Goal: Task Accomplishment & Management: Complete application form

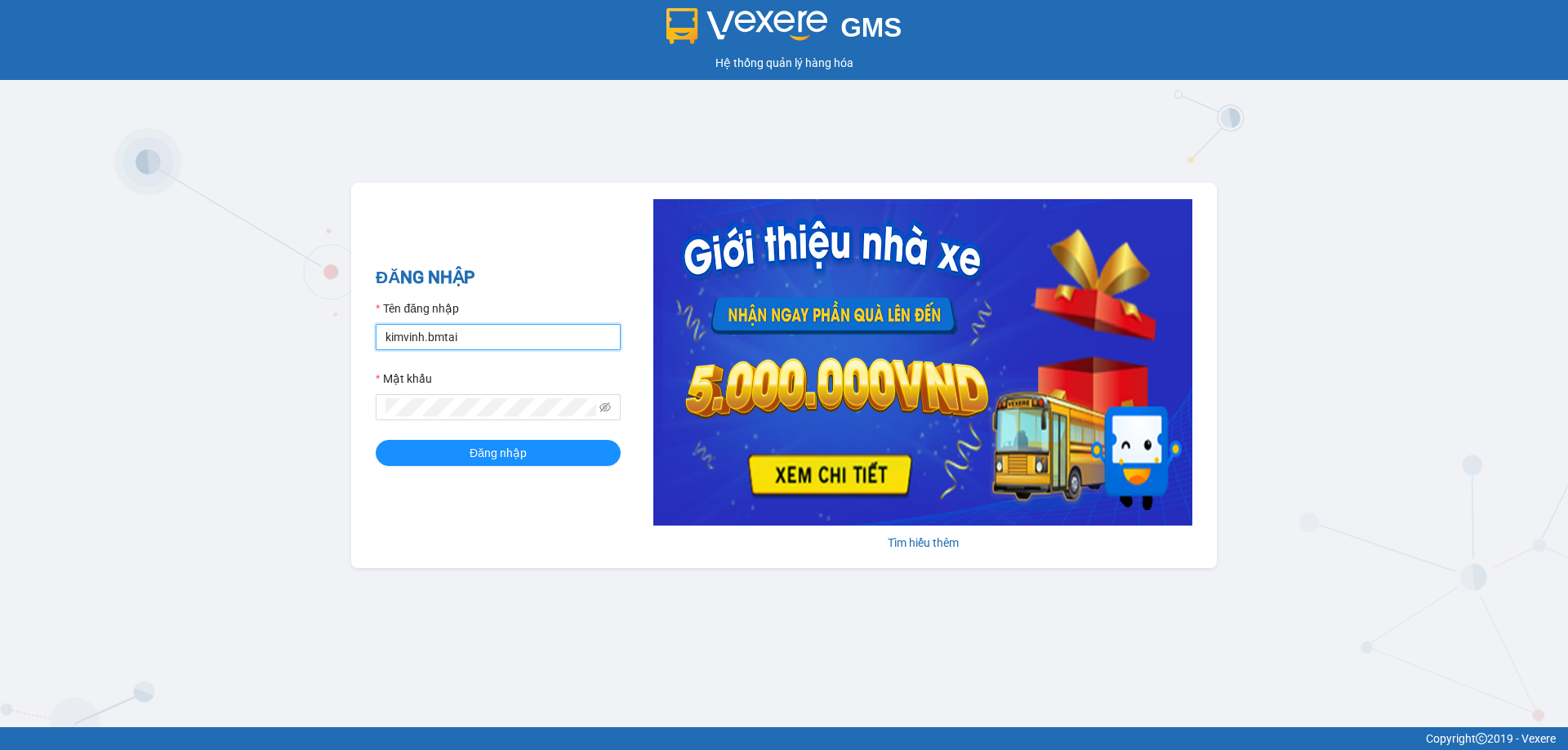
click at [576, 345] on input "kimvinh.bmtai" at bounding box center [498, 337] width 245 height 26
type input "[PERSON_NAME].bmtai"
click at [525, 452] on span "Đăng nhập" at bounding box center [499, 453] width 58 height 18
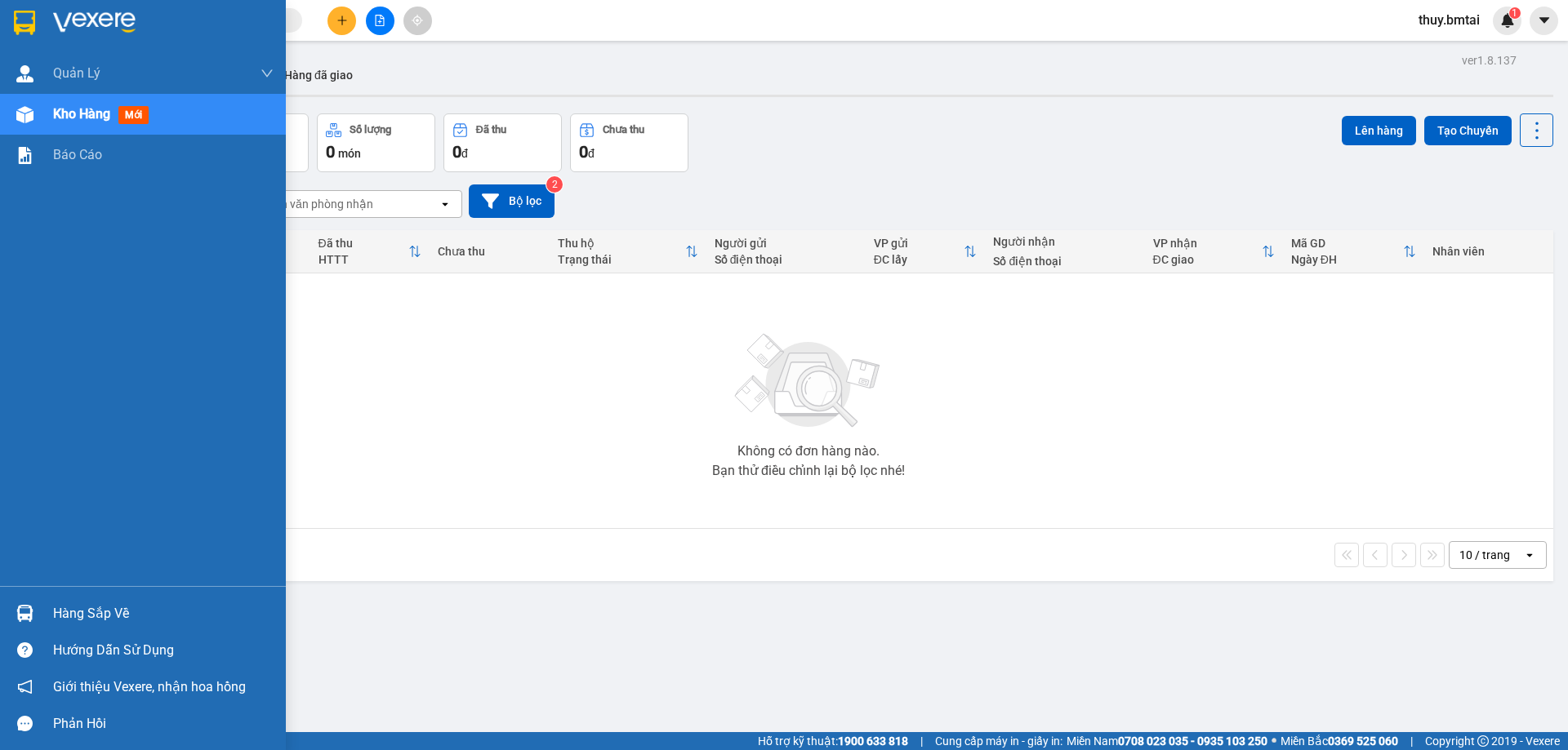
drag, startPoint x: 27, startPoint y: 614, endPoint x: 31, endPoint y: 605, distance: 9.8
click at [27, 613] on img at bounding box center [25, 613] width 17 height 17
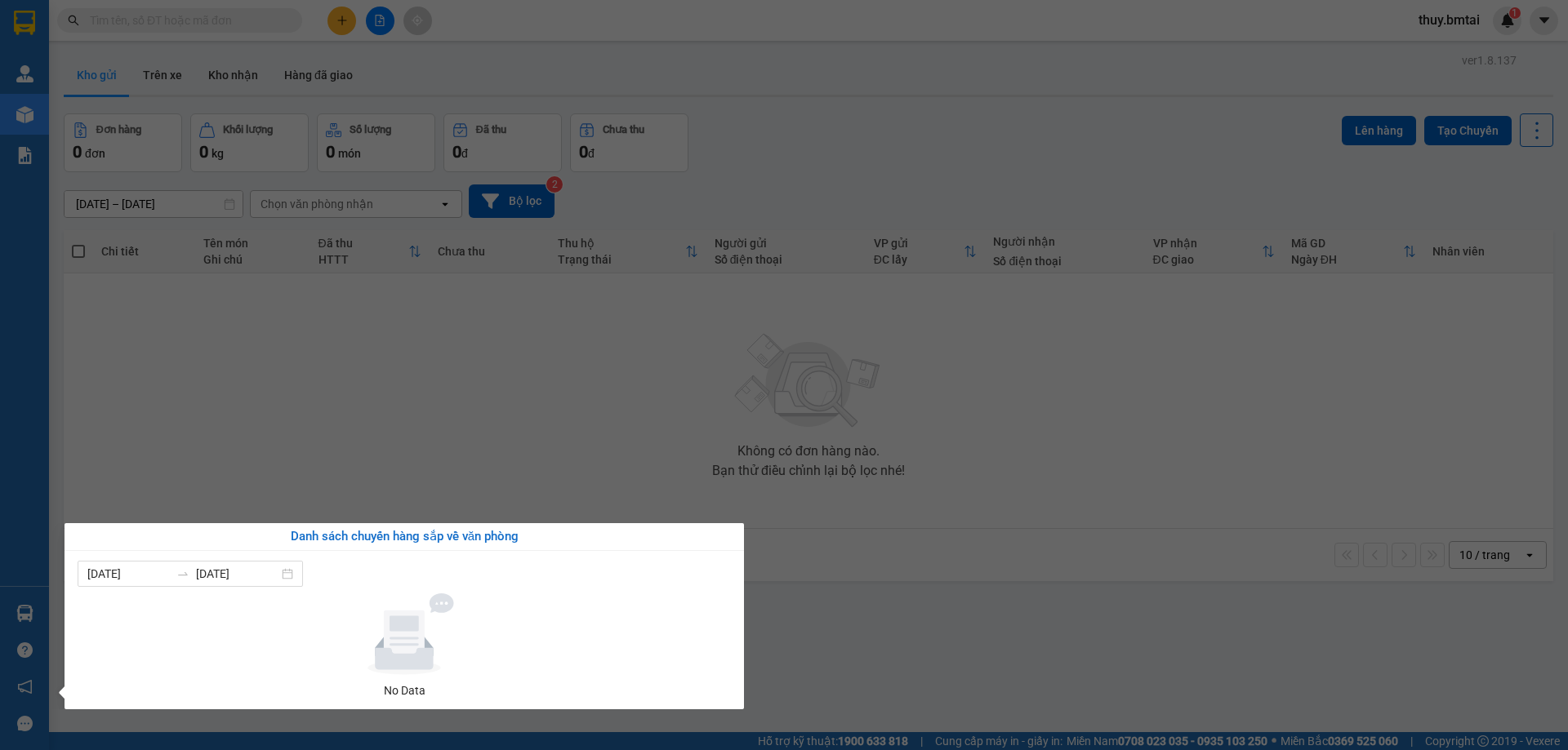
click at [379, 399] on section "Kết quả tìm kiếm ( 0 ) Bộ lọc No Data thuy.bmtai 1 Quản Lý Quản lý khách hàng Q…" at bounding box center [784, 375] width 1568 height 750
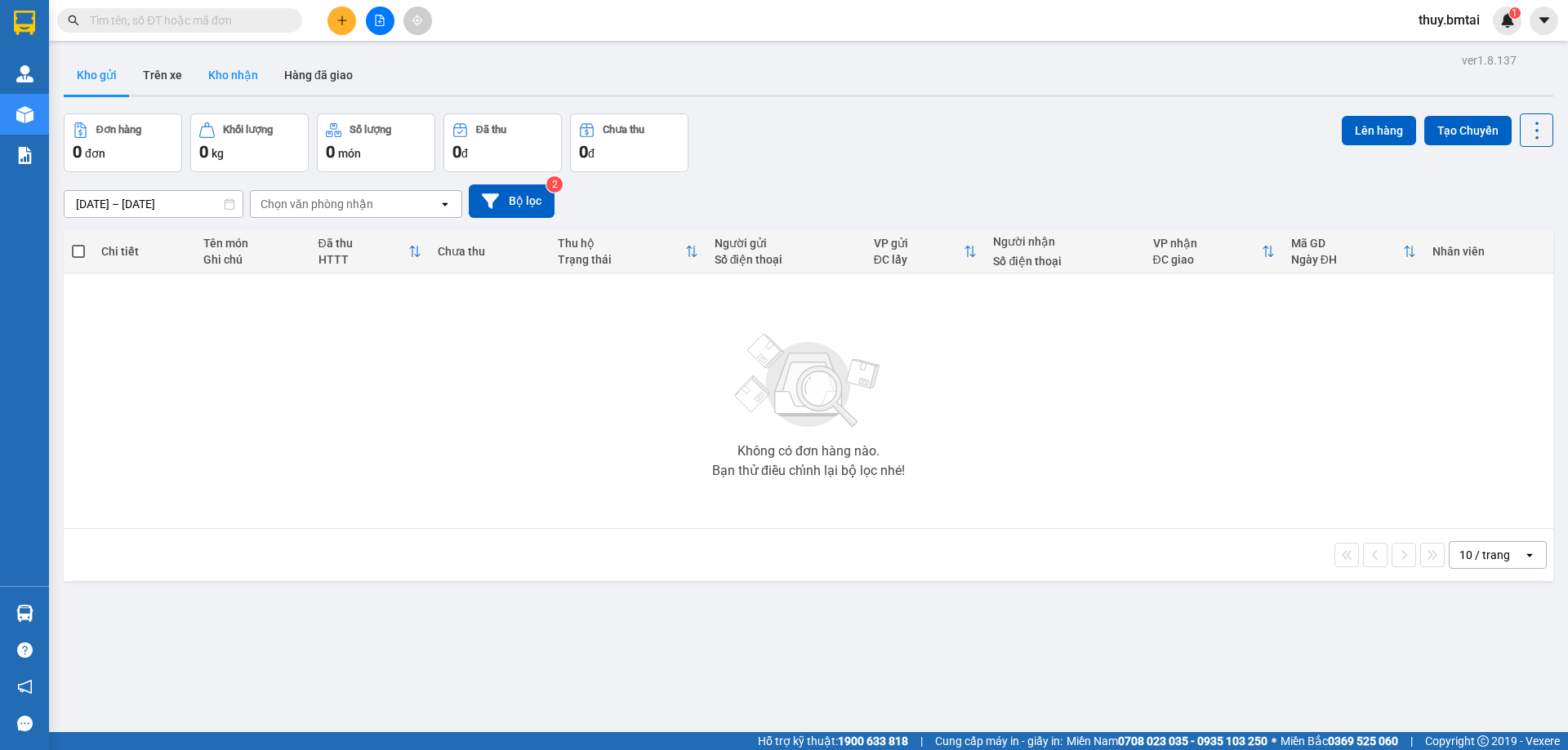
click at [220, 68] on button "Kho nhận" at bounding box center [233, 75] width 76 height 39
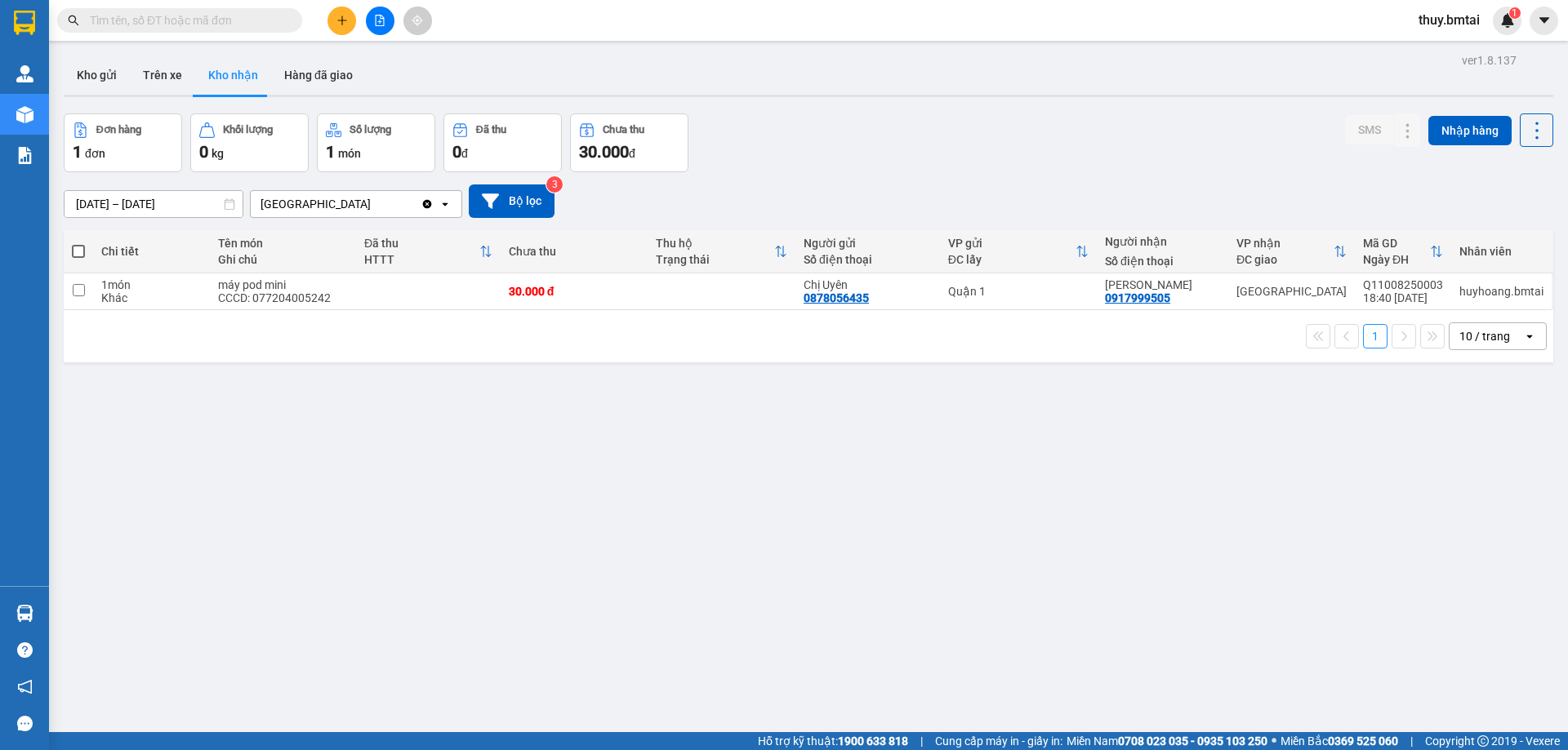
click at [243, 19] on input "text" at bounding box center [186, 20] width 193 height 18
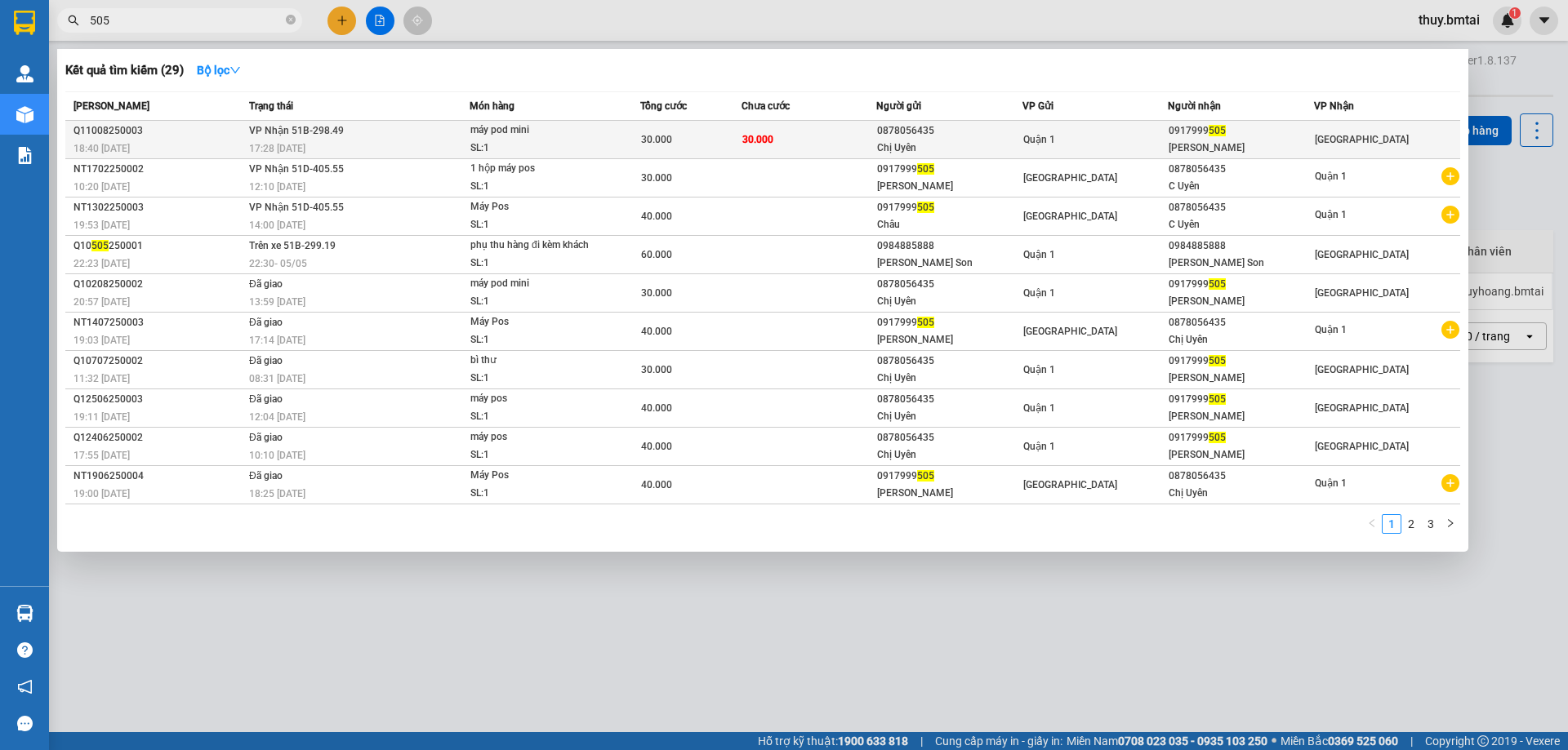
type input "505"
click at [695, 133] on div "30.000" at bounding box center [690, 139] width 99 height 18
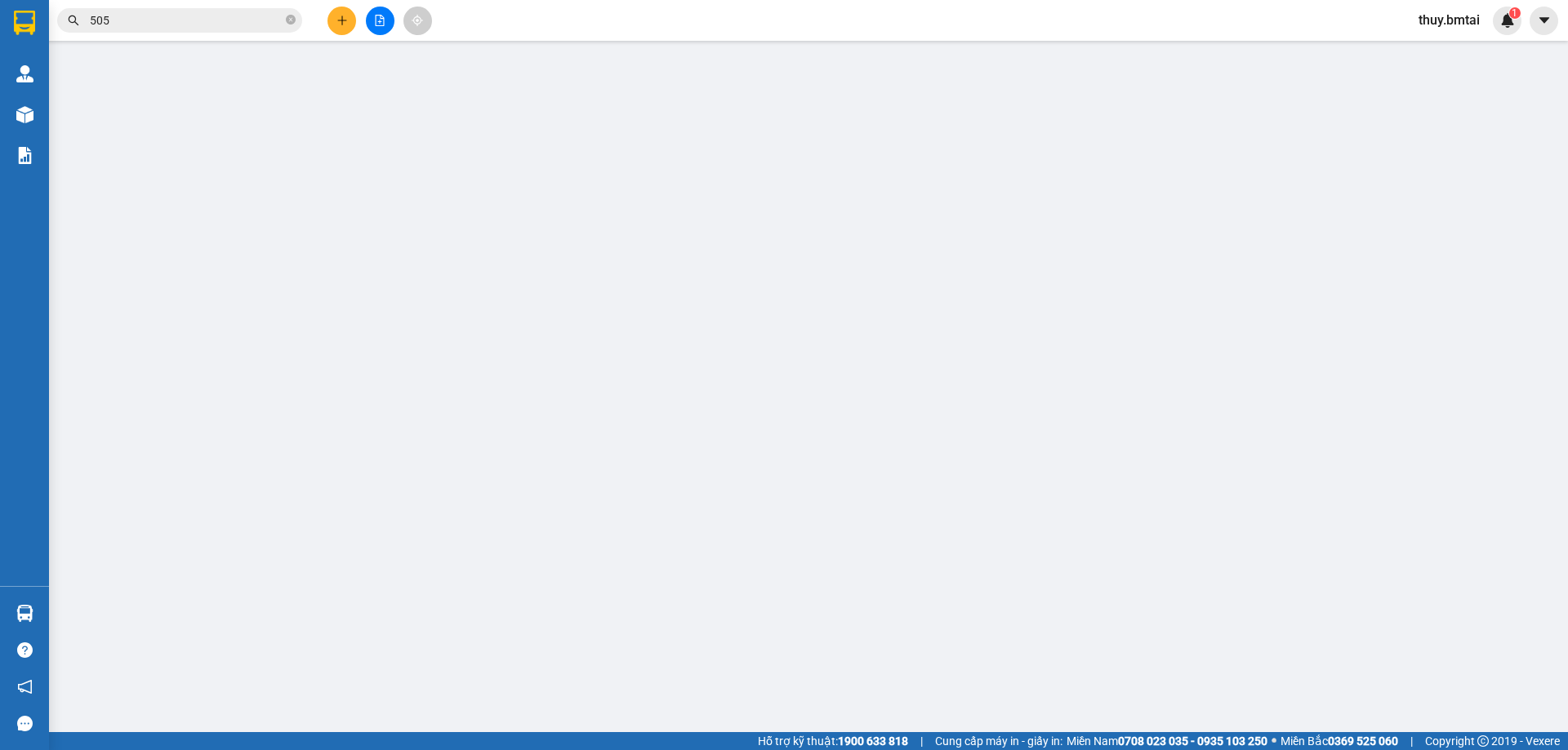
type input "0878056435"
type input "Chị Uyên"
type input "0917999505"
type input "Trần Châu"
type input "30.000"
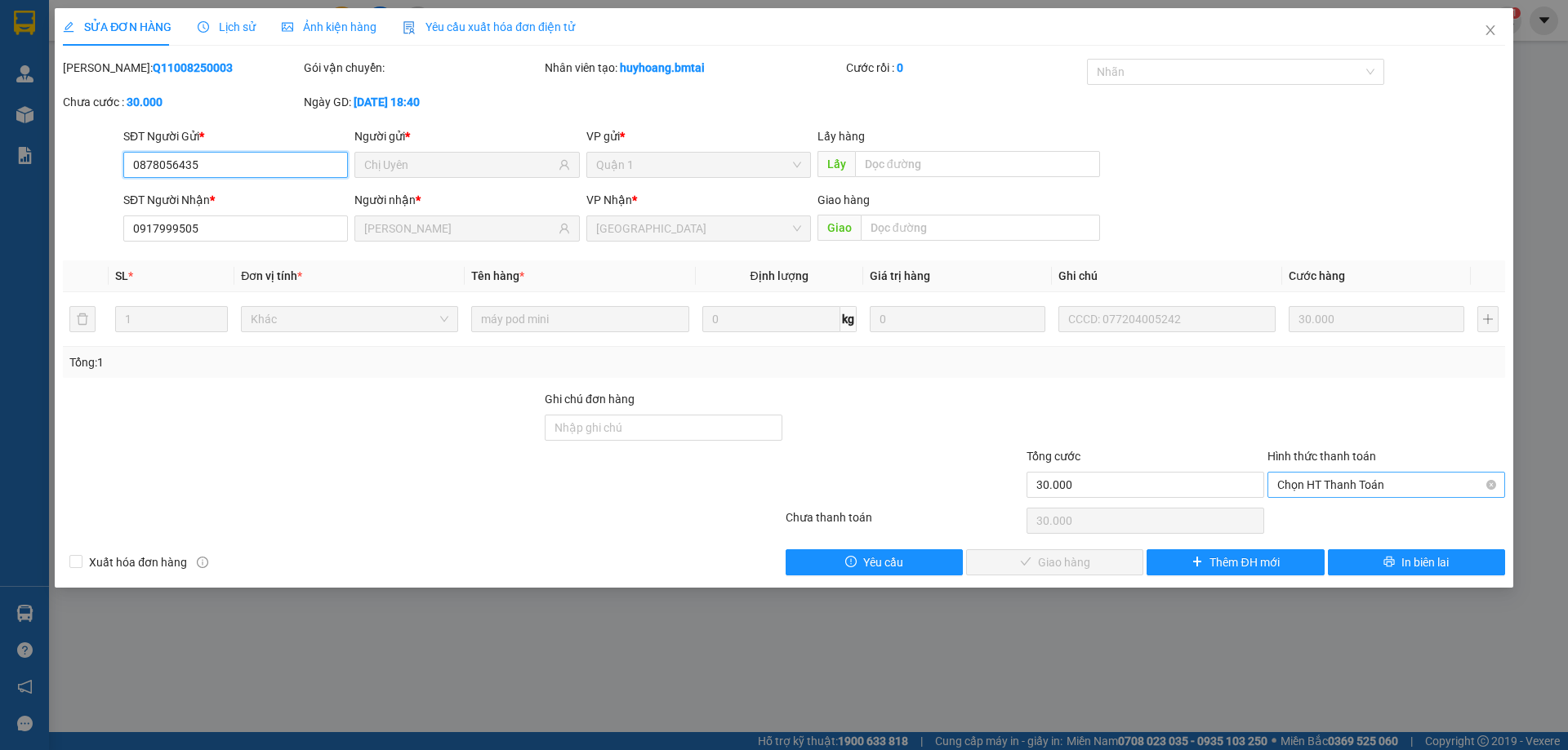
click at [1370, 479] on span "Chọn HT Thanh Toán" at bounding box center [1386, 484] width 218 height 24
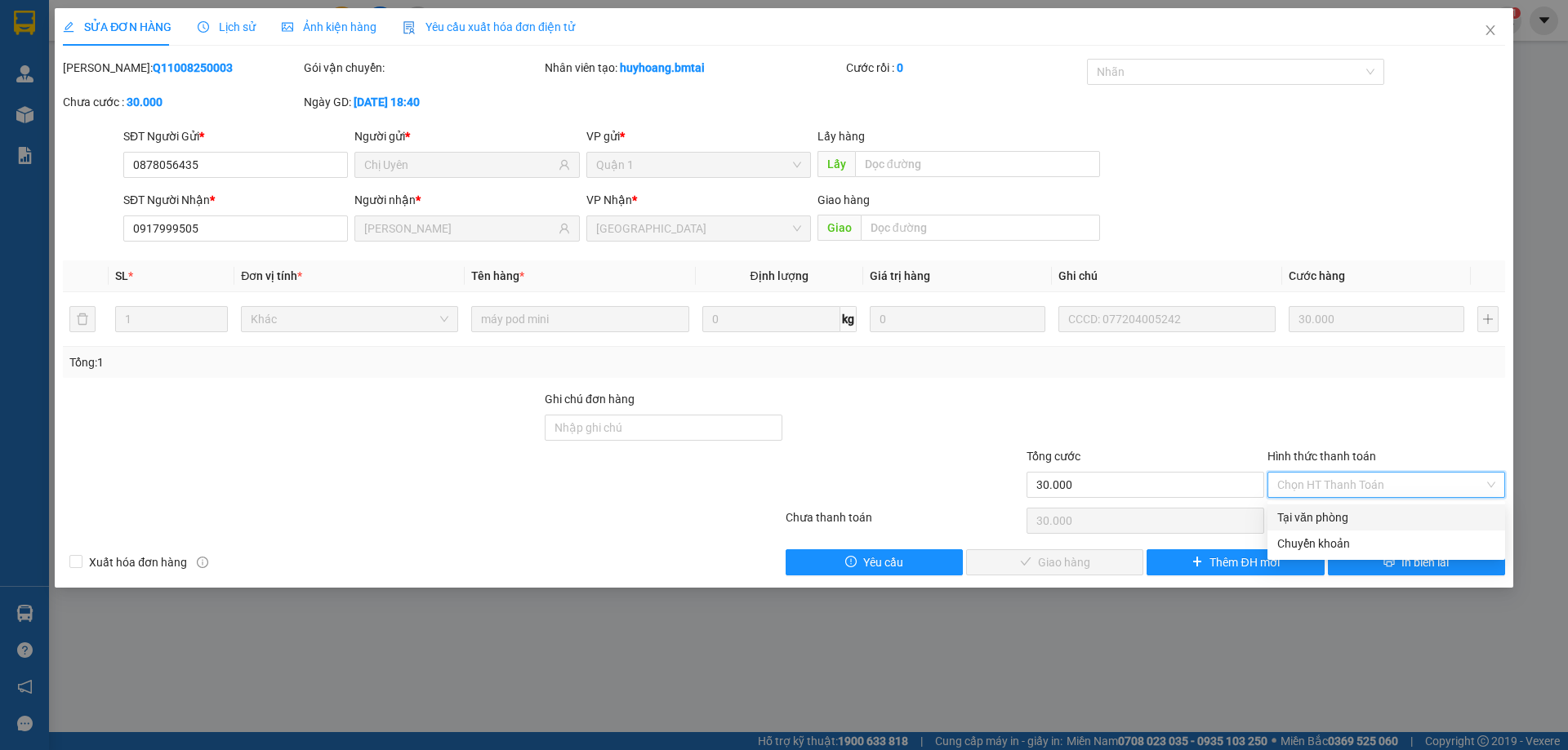
click at [1350, 526] on div "Tại văn phòng" at bounding box center [1386, 517] width 238 height 26
type input "0"
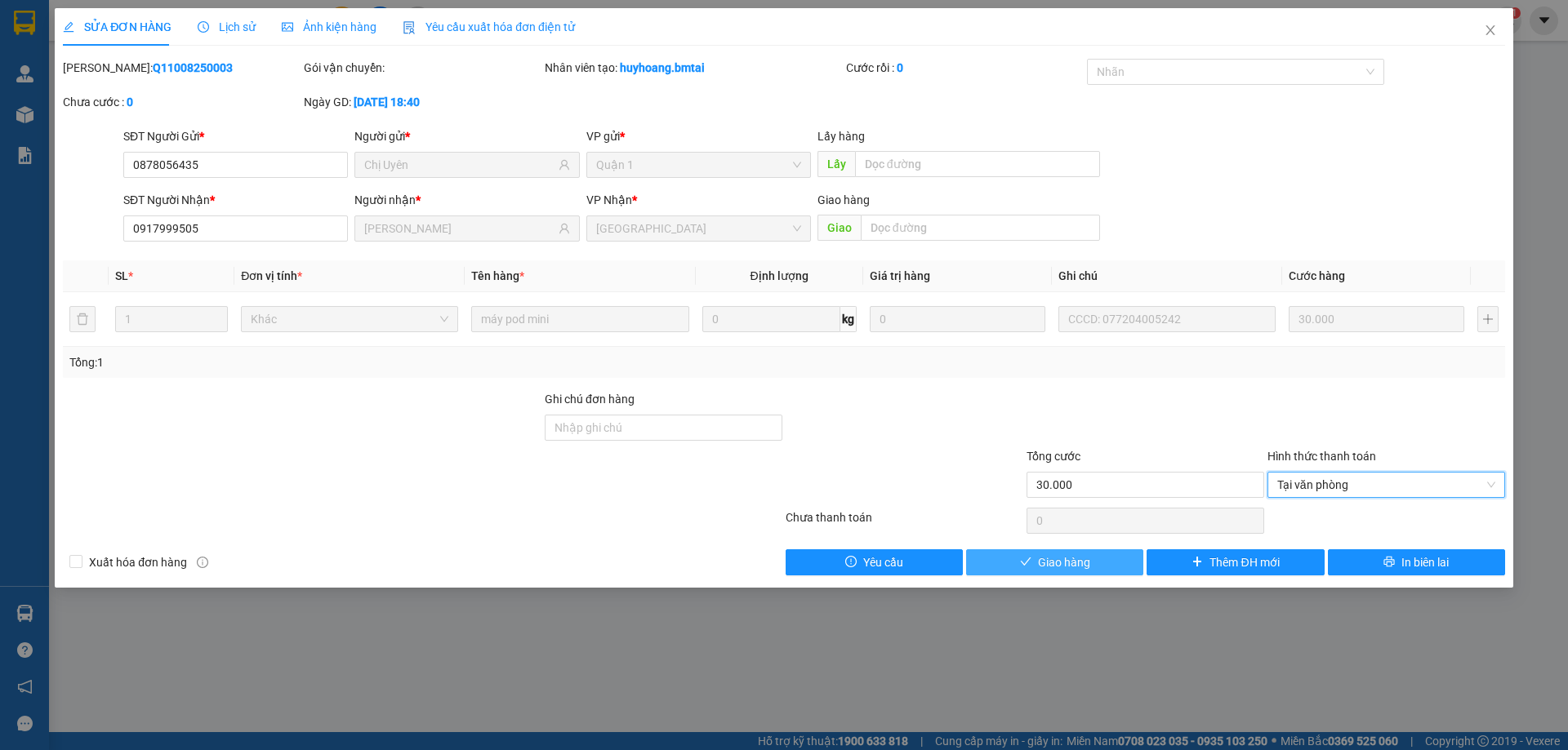
click at [1120, 561] on button "Giao hàng" at bounding box center [1054, 563] width 177 height 26
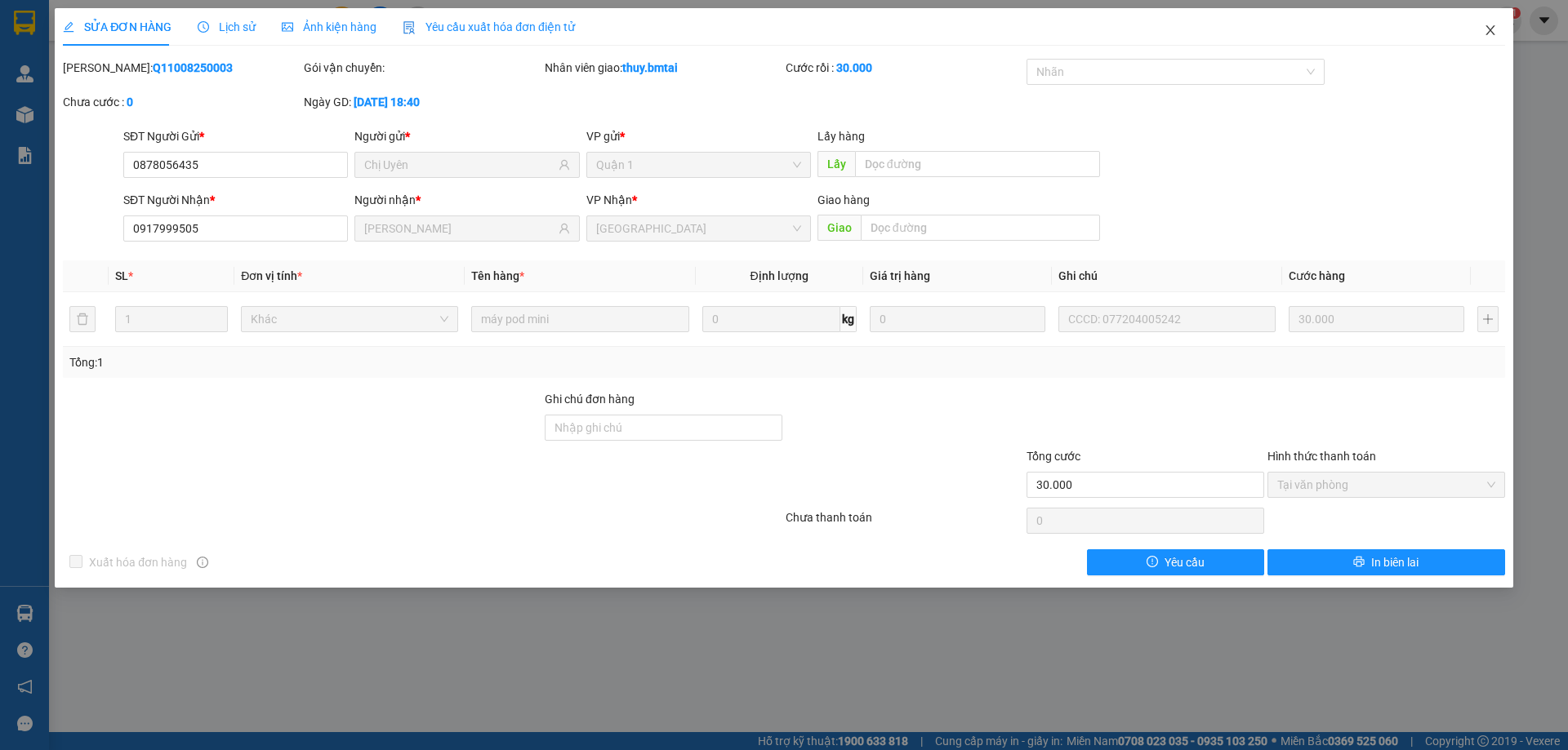
click at [1487, 24] on icon "close" at bounding box center [1490, 30] width 13 height 13
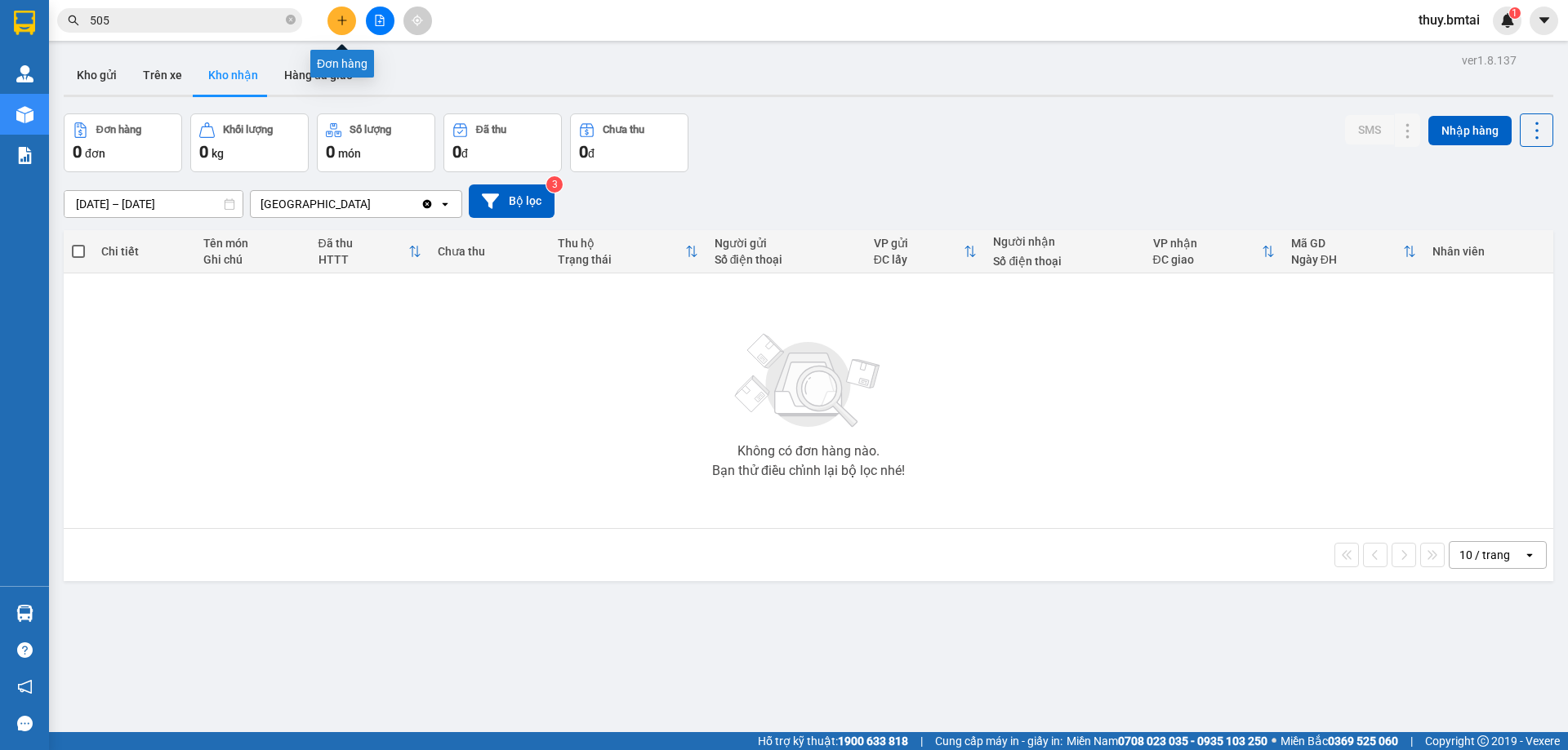
click at [337, 13] on button at bounding box center [342, 20] width 29 height 29
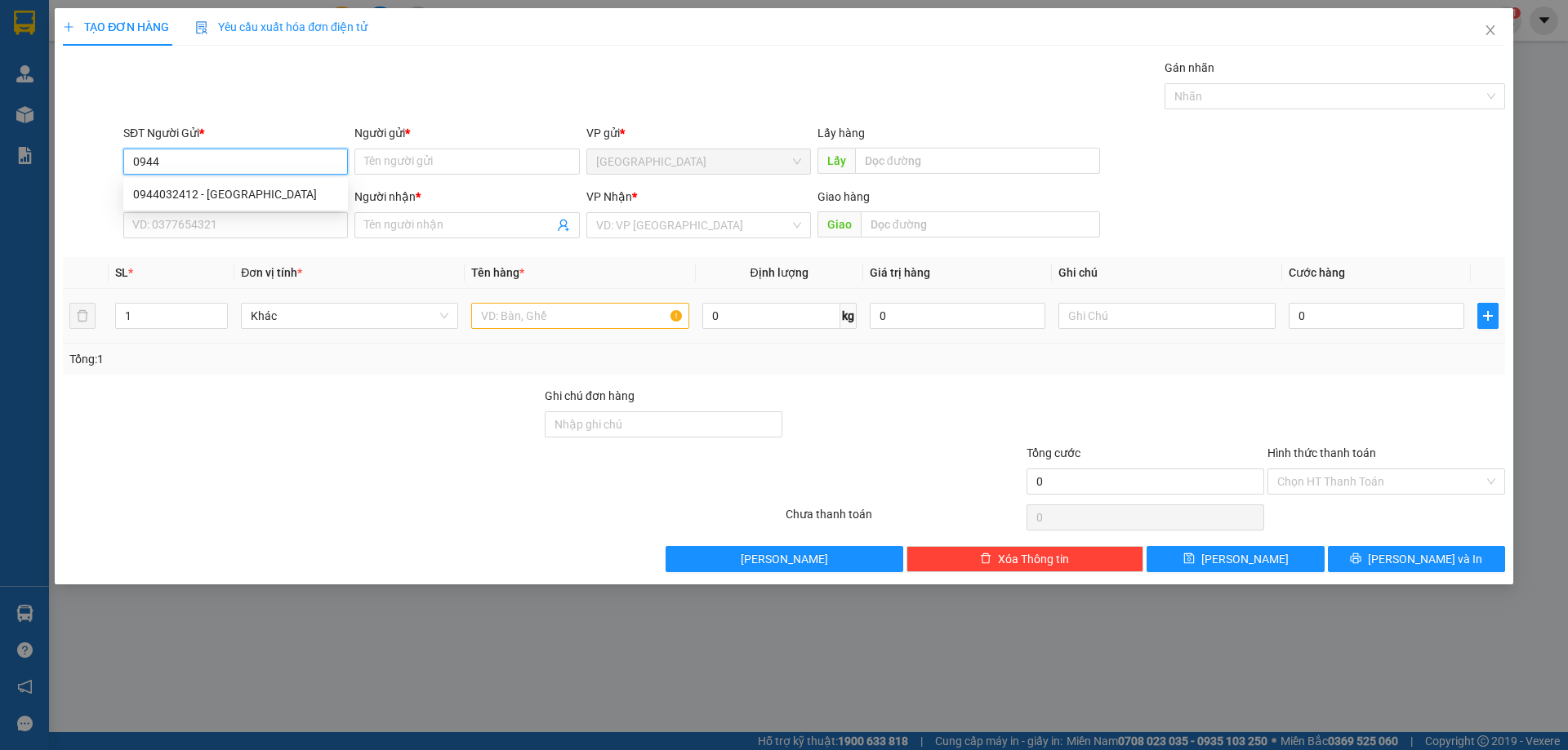
type input "0944"
click at [535, 324] on input "text" at bounding box center [580, 316] width 217 height 26
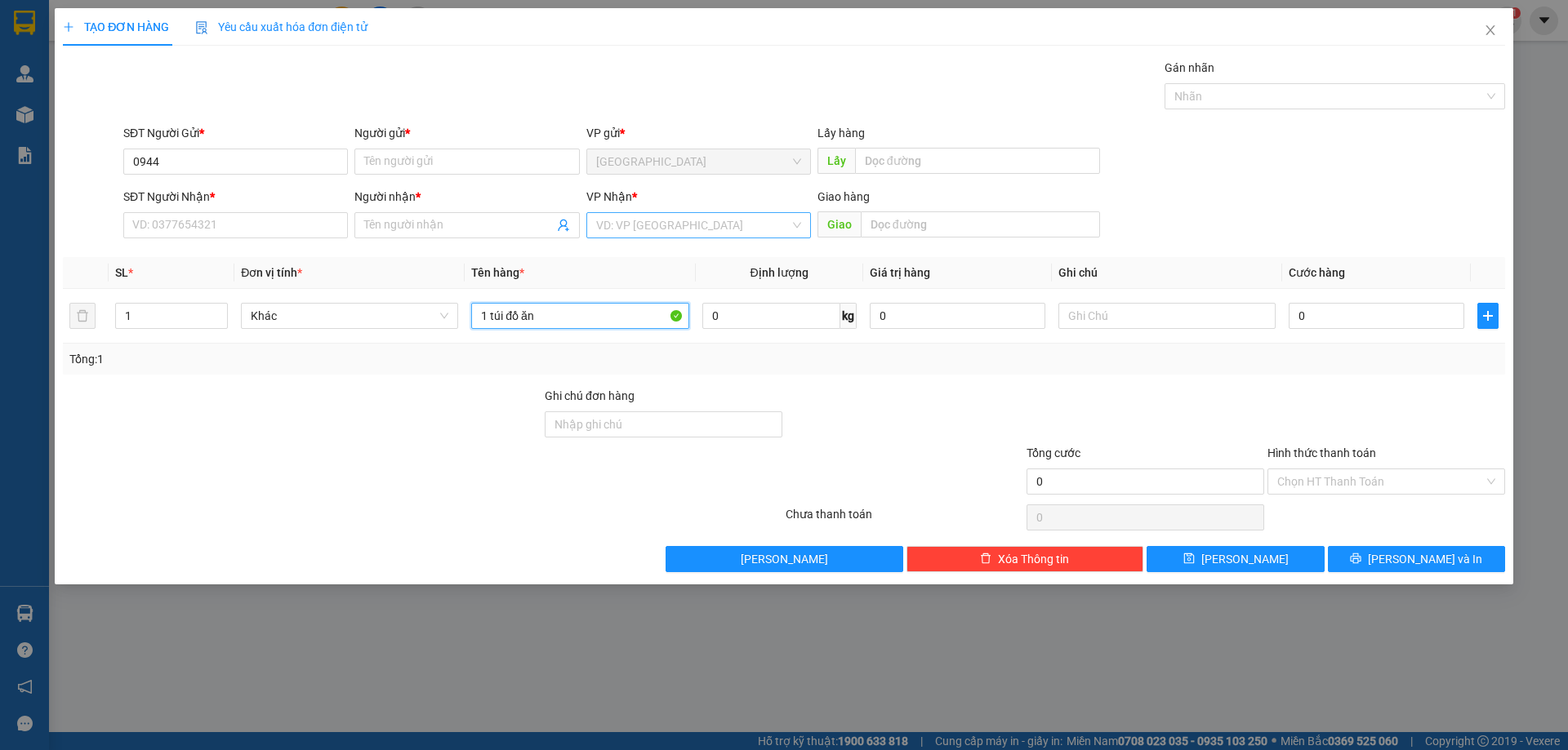
type input "1 túi đồ ăn"
click at [665, 220] on input "search" at bounding box center [693, 226] width 193 height 24
click at [664, 283] on div "Quận 1" at bounding box center [698, 284] width 205 height 18
click at [730, 359] on div "Tổng: 1" at bounding box center [784, 359] width 1429 height 18
click at [232, 159] on input "0944" at bounding box center [235, 162] width 225 height 26
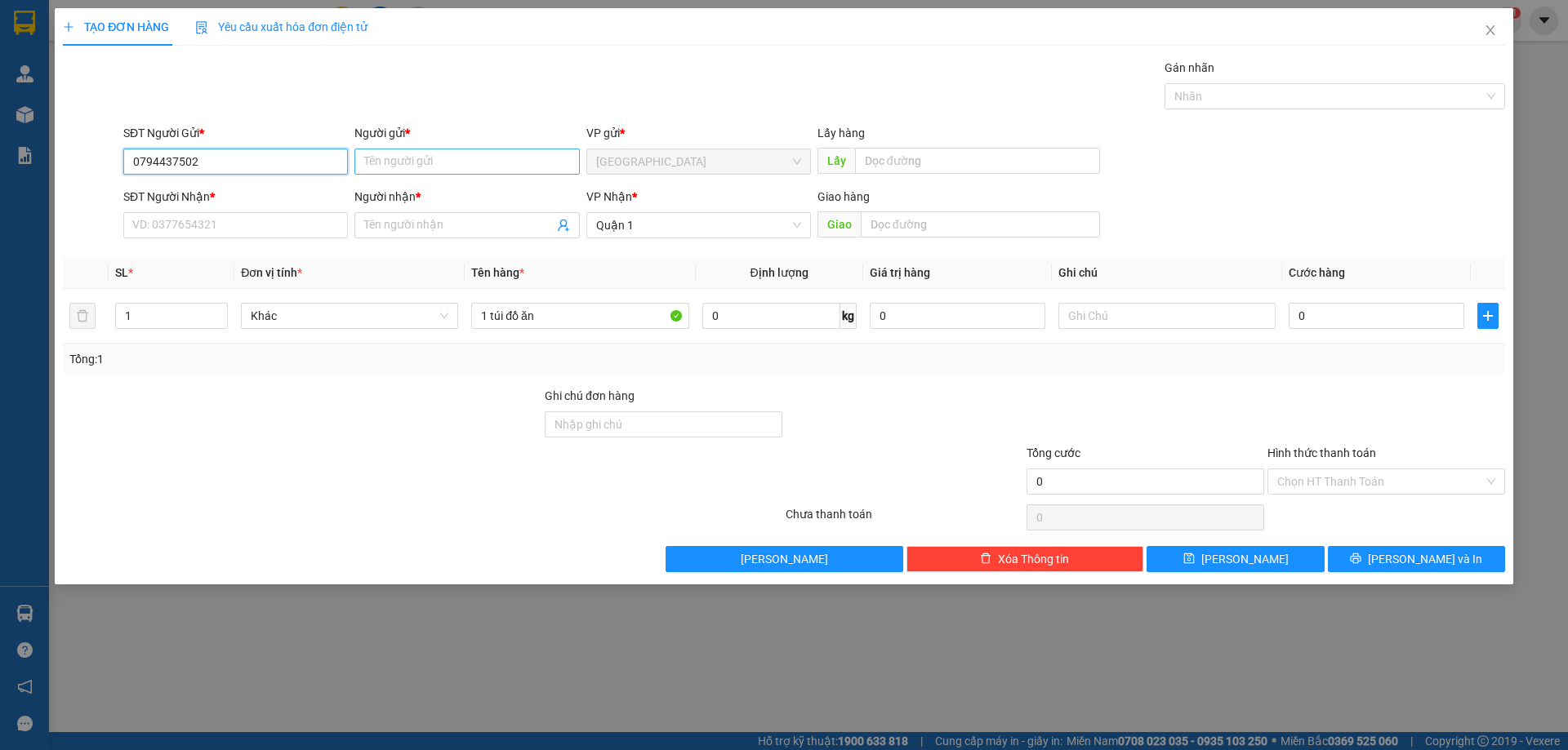
type input "0794437502"
click at [387, 166] on input "Người gửi *" at bounding box center [467, 162] width 225 height 26
type input "Kim Duck Hyun"
click at [285, 233] on input "SĐT Người Nhận *" at bounding box center [235, 226] width 225 height 26
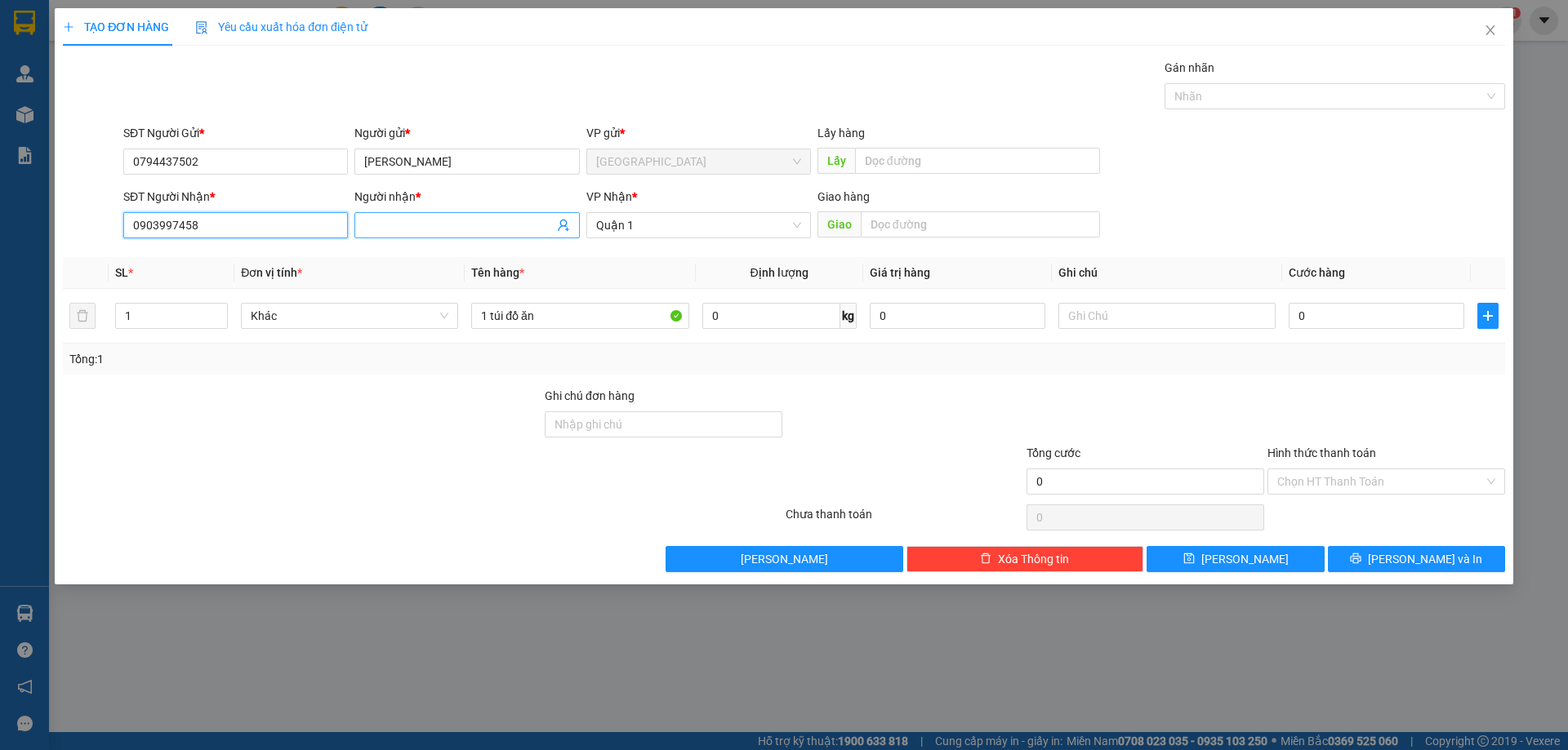
type input "0903997458"
click at [414, 230] on input "Người nhận *" at bounding box center [458, 225] width 188 height 18
type input "Ny"
click at [1368, 315] on input "0" at bounding box center [1375, 316] width 175 height 26
type input "5"
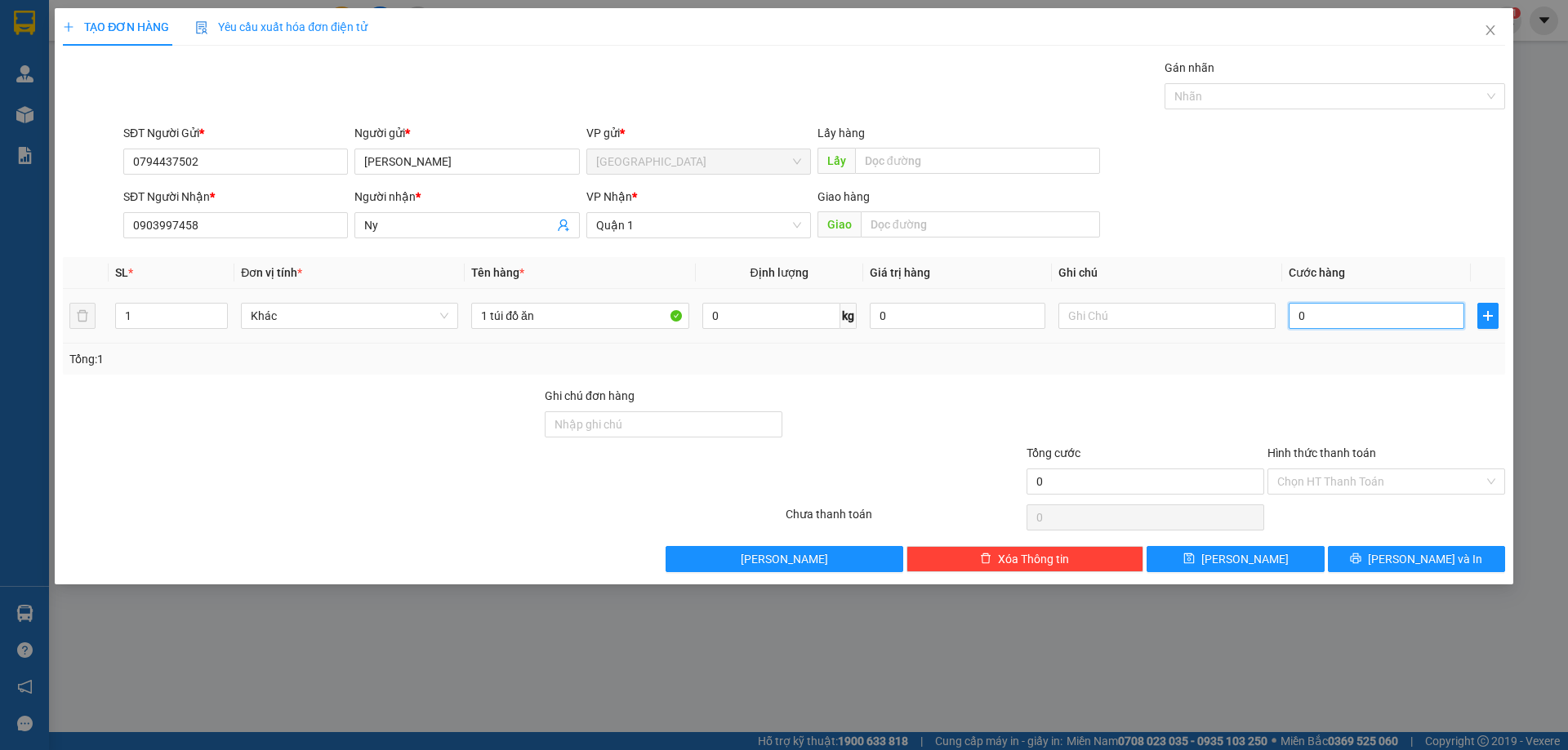
type input "5"
type input "50"
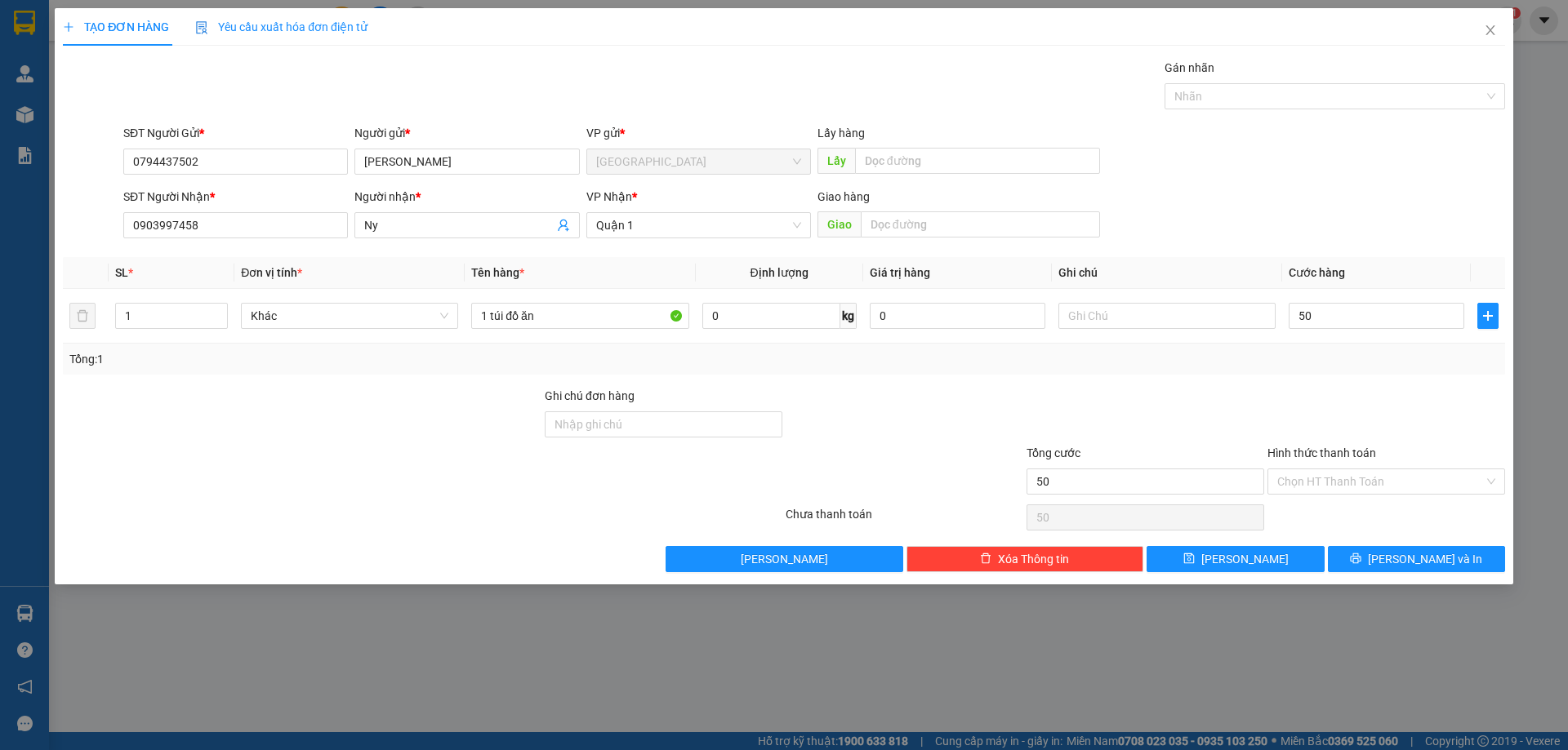
type input "50.000"
click at [1319, 404] on div at bounding box center [1386, 416] width 241 height 57
click at [1365, 470] on input "Hình thức thanh toán" at bounding box center [1380, 482] width 207 height 24
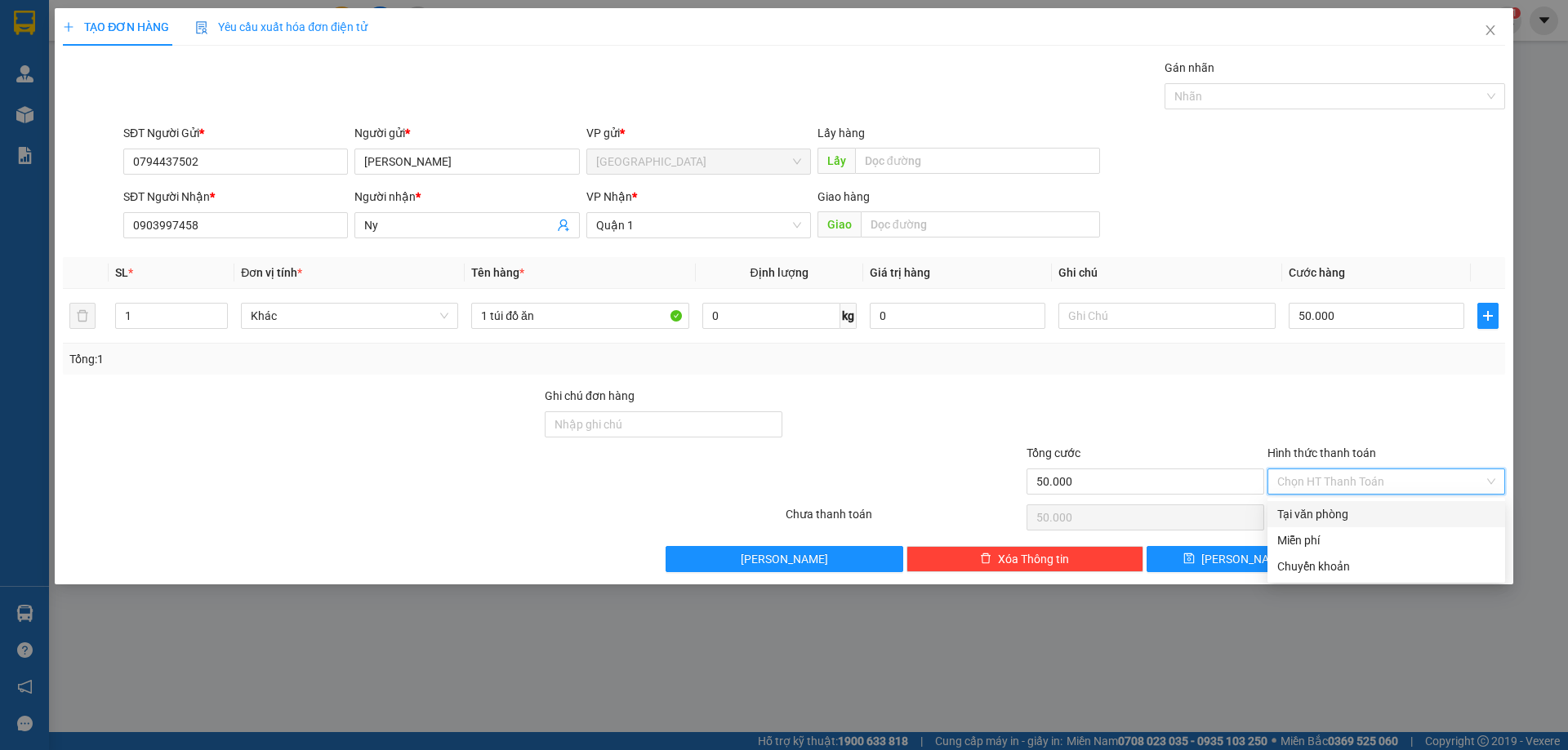
click at [1372, 516] on div "Tại văn phòng" at bounding box center [1386, 514] width 218 height 18
type input "0"
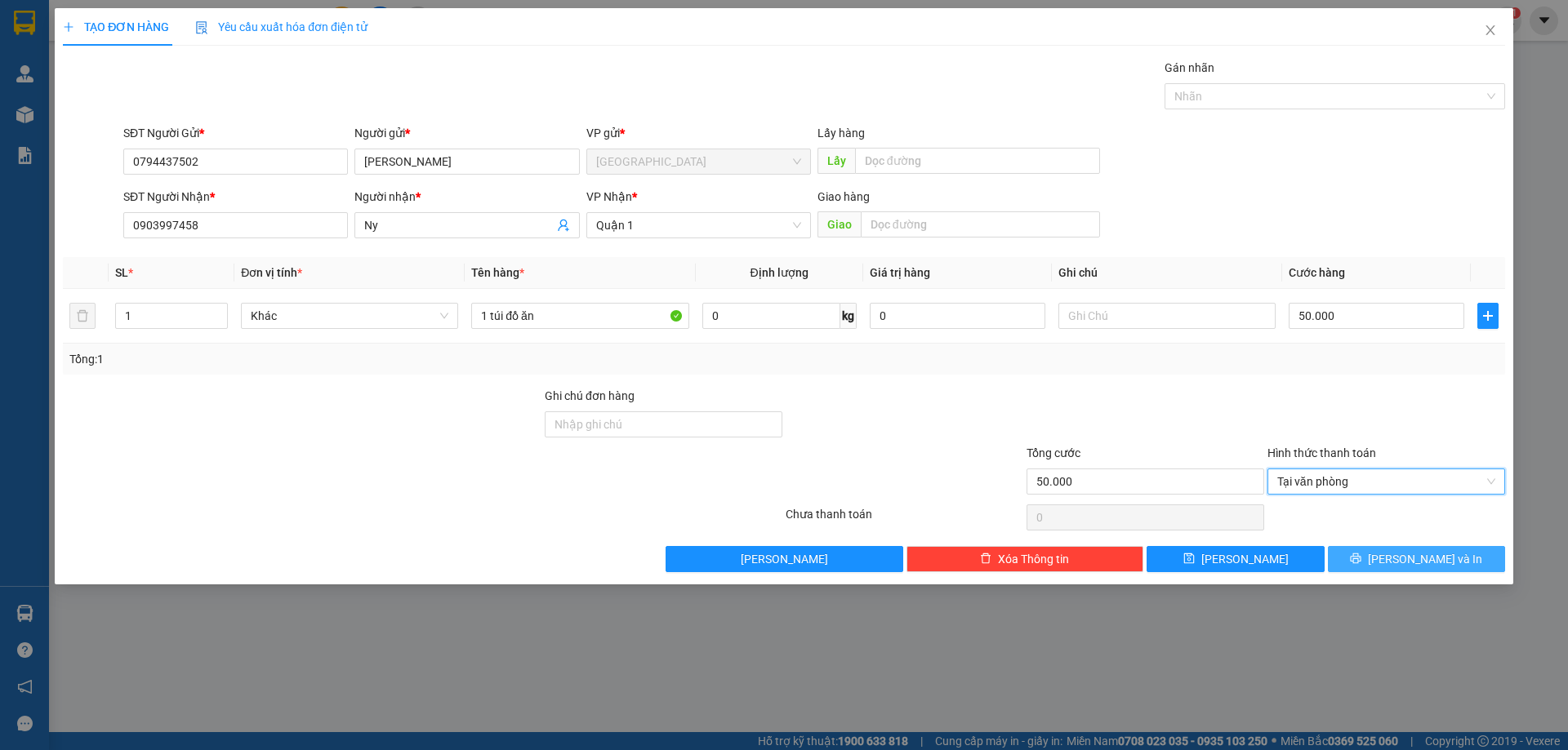
click at [1430, 553] on span "Lưu và In" at bounding box center [1424, 558] width 114 height 18
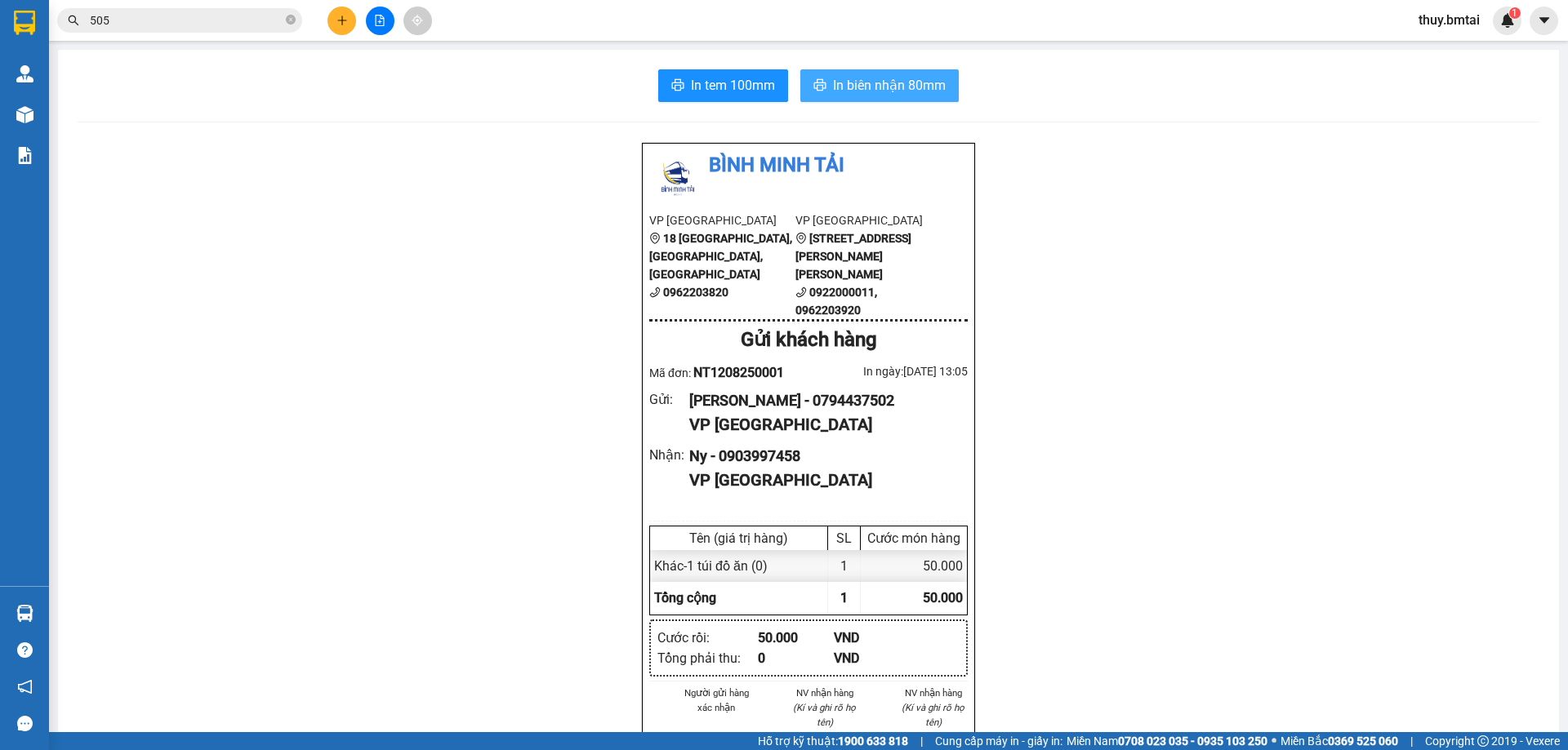
click at [833, 79] on span "In biên nhận 80mm" at bounding box center [889, 84] width 112 height 20
click at [739, 89] on span "In tem 100mm" at bounding box center [733, 84] width 85 height 20
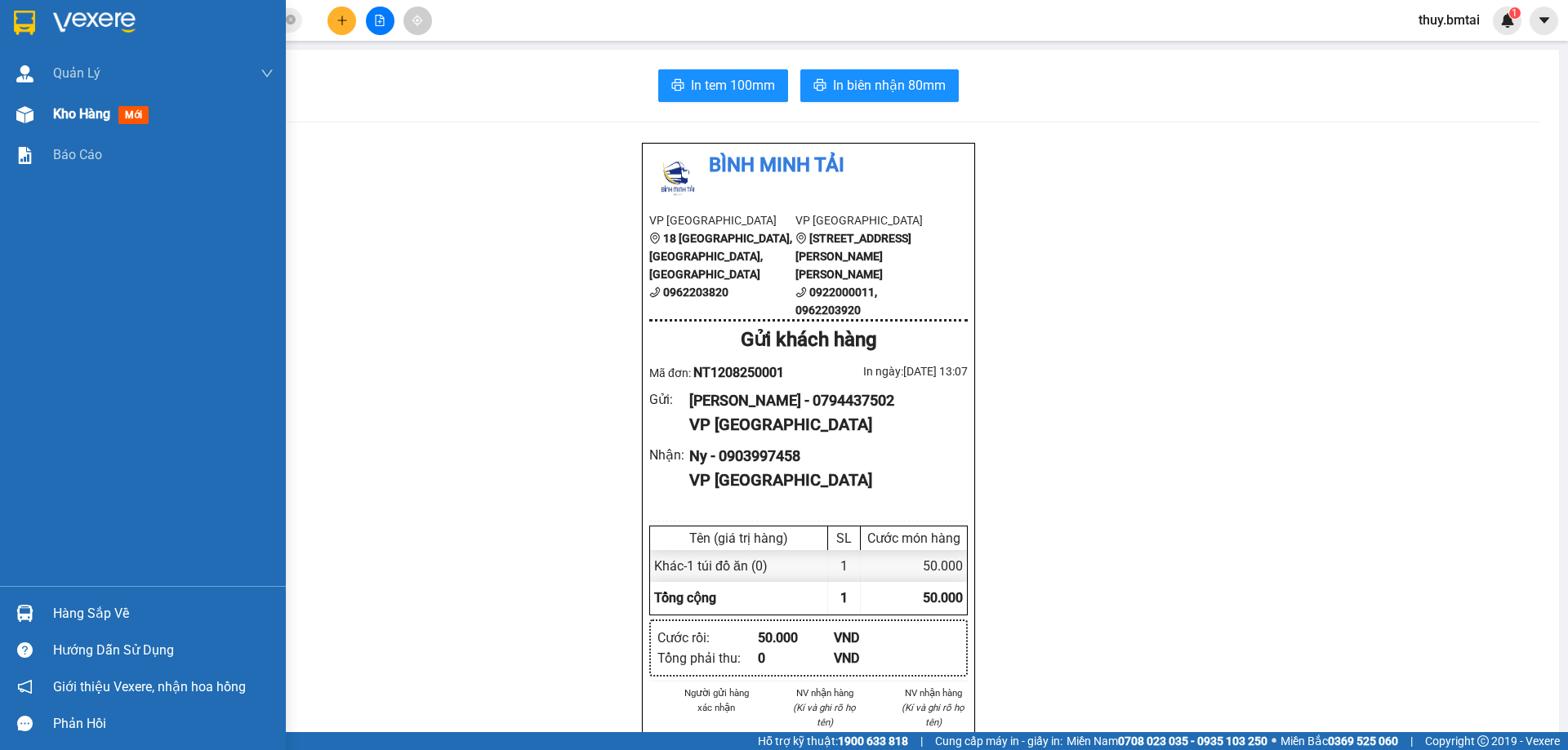
click at [71, 121] on span "Kho hàng" at bounding box center [82, 114] width 58 height 16
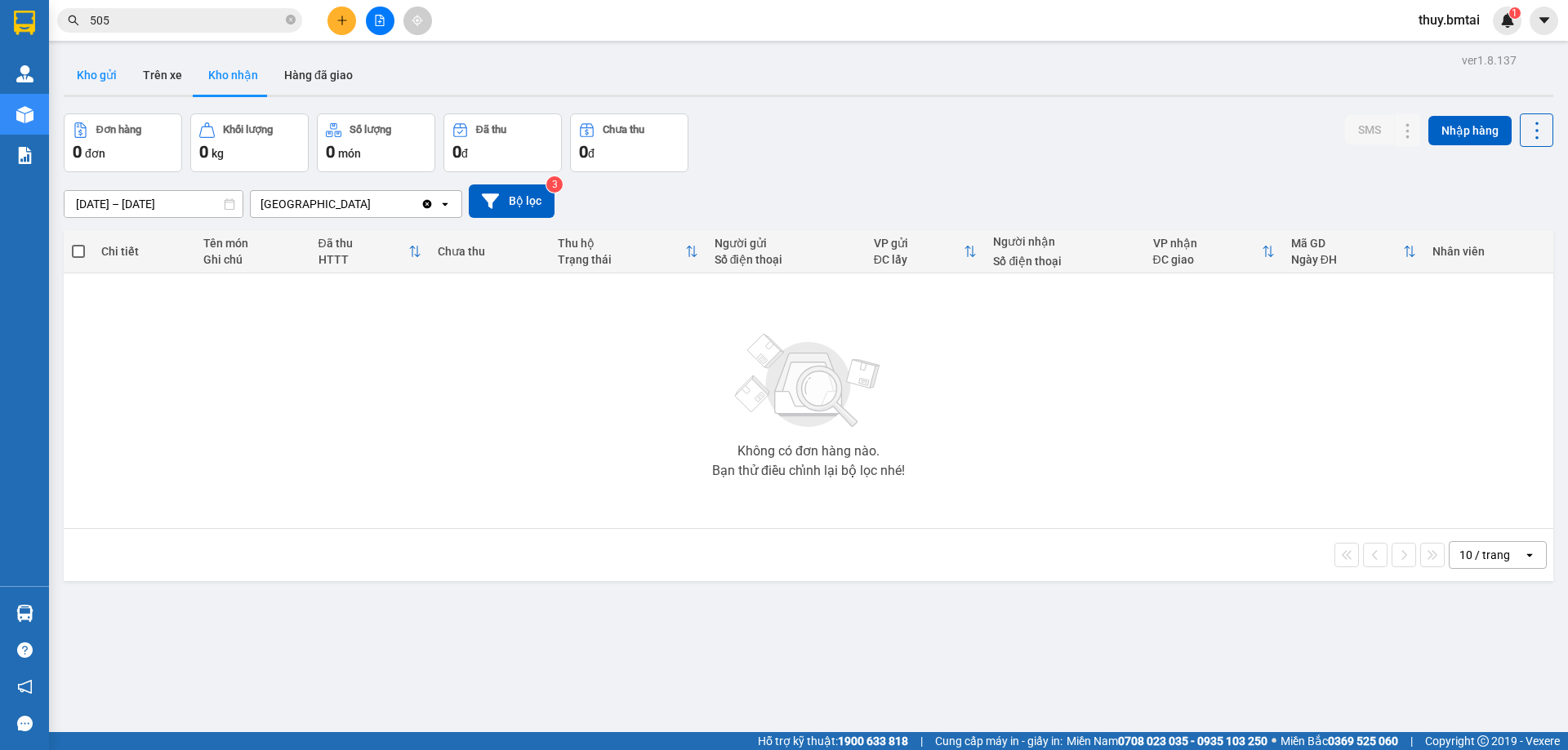
click at [97, 78] on button "Kho gửi" at bounding box center [97, 75] width 66 height 39
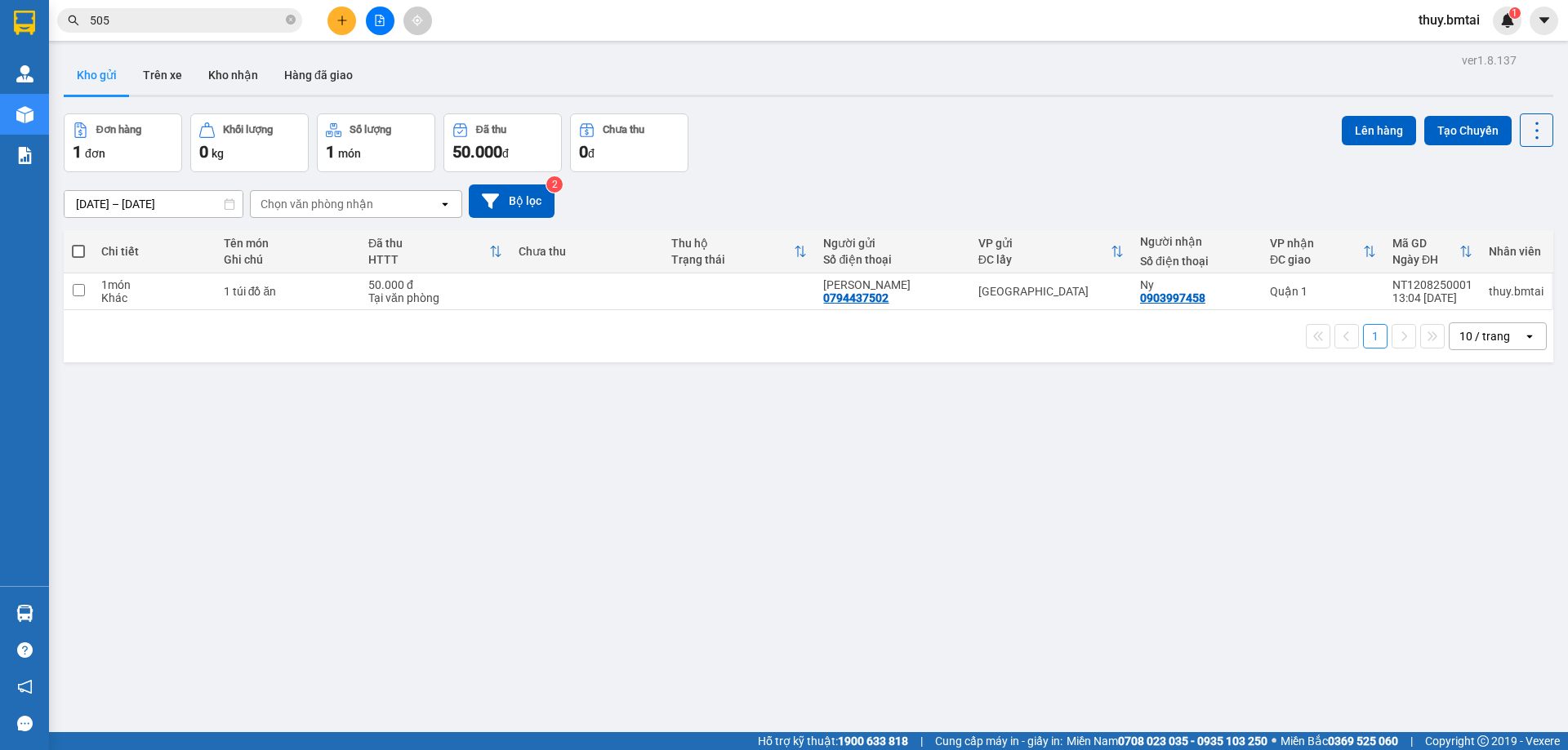
click at [79, 248] on span at bounding box center [78, 251] width 13 height 13
click at [78, 243] on input "checkbox" at bounding box center [78, 243] width 0 height 0
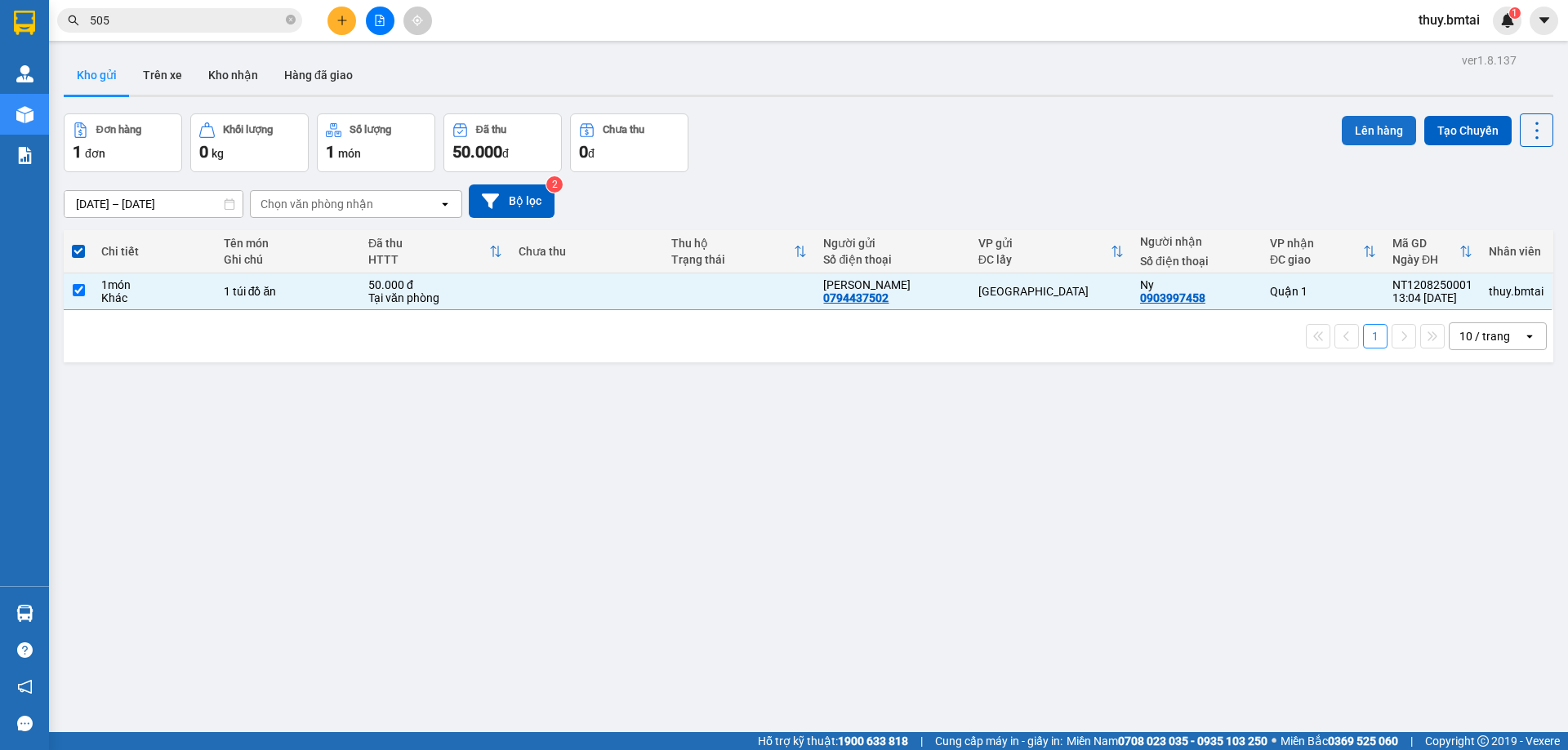
click at [1345, 134] on button "Lên hàng" at bounding box center [1378, 131] width 74 height 30
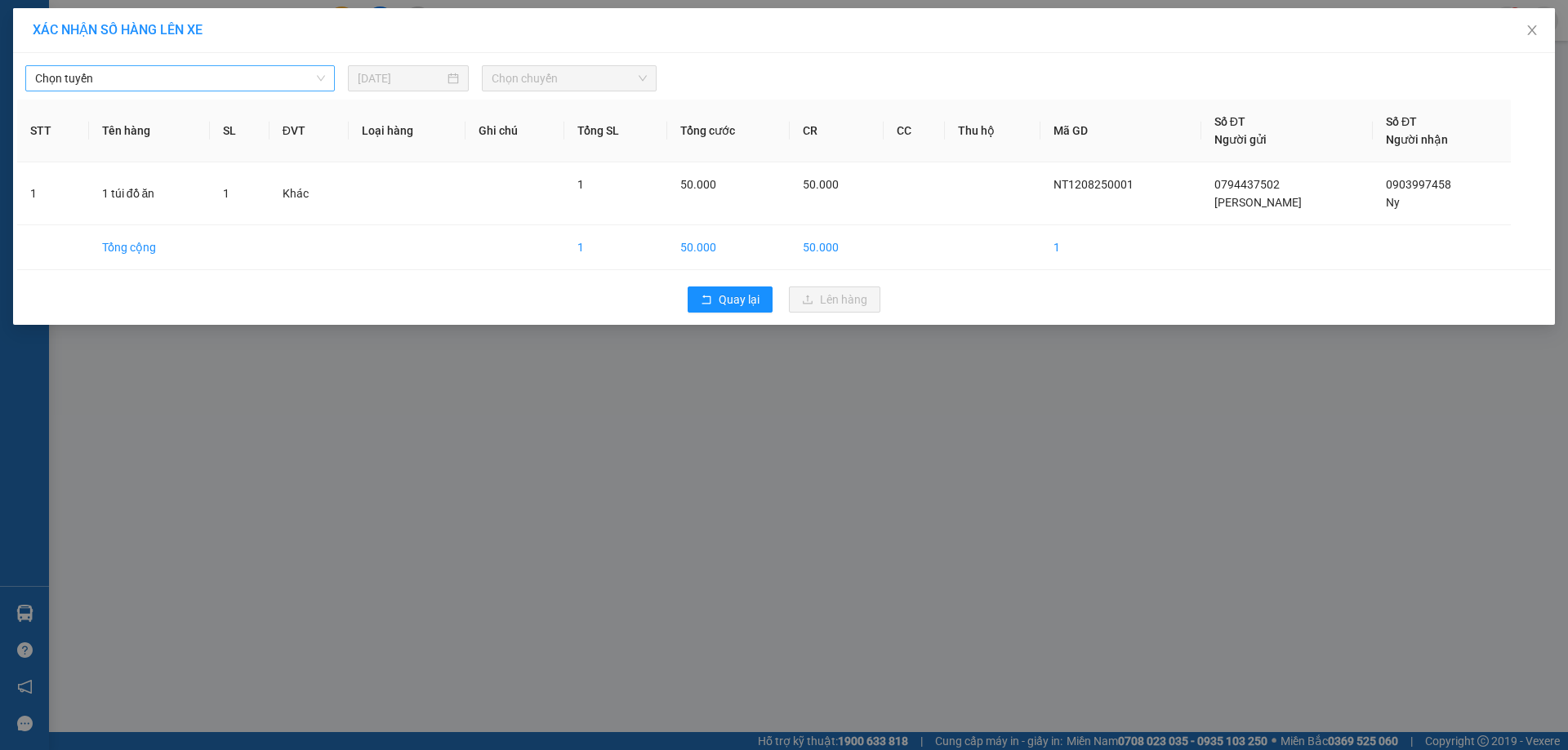
click at [267, 78] on span "Chọn tuyến" at bounding box center [180, 78] width 290 height 24
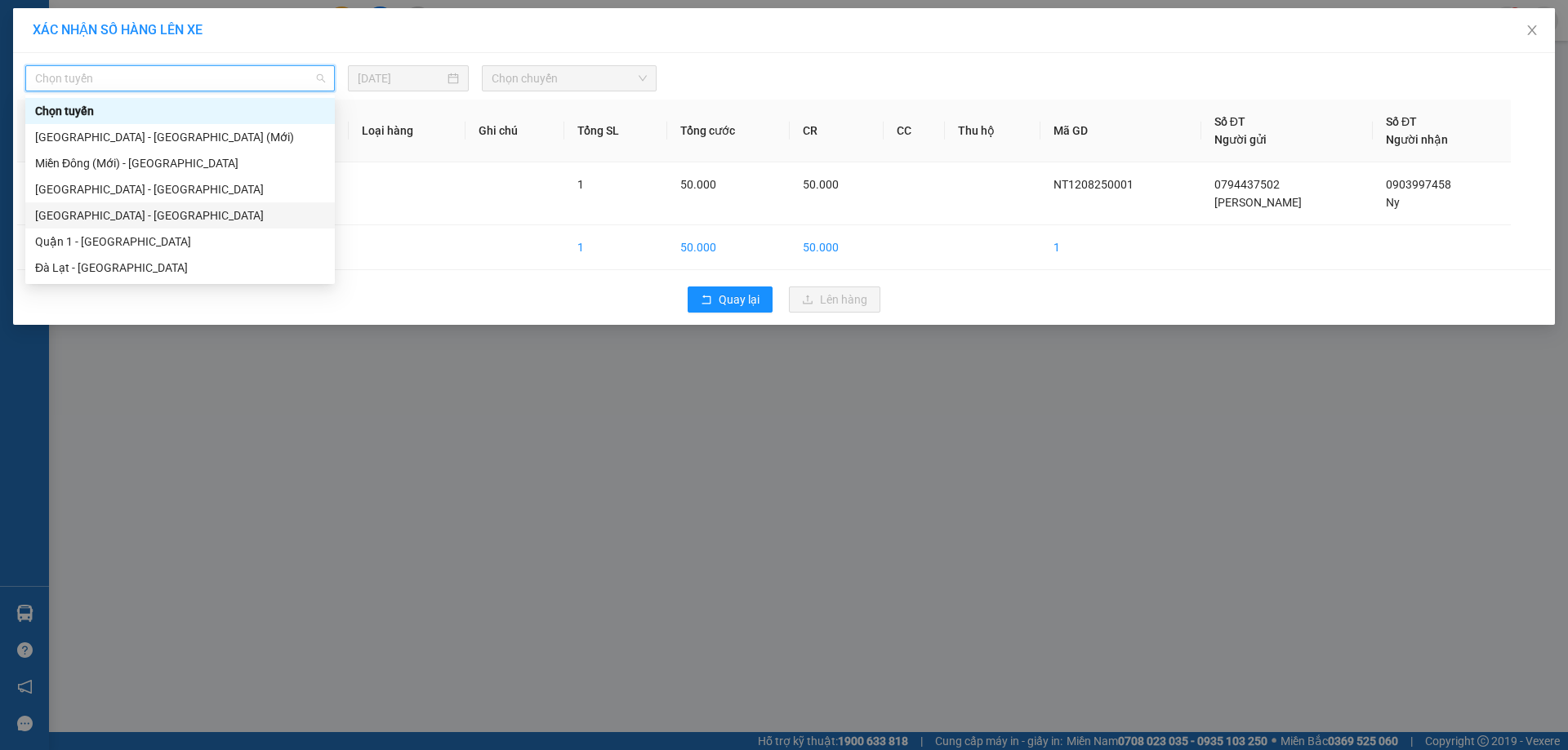
click at [119, 212] on div "Nha Trang - Quận 1" at bounding box center [180, 215] width 290 height 18
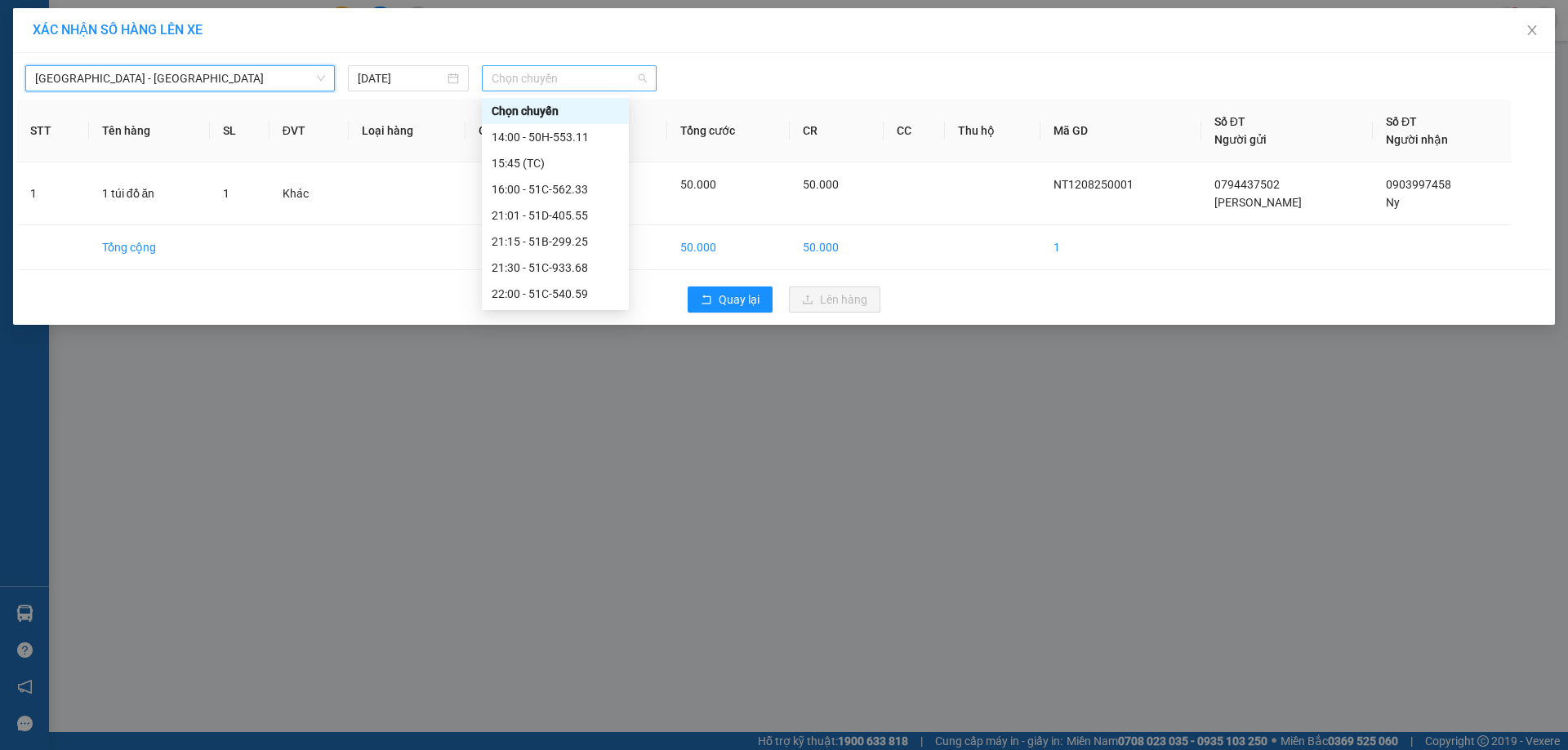
click at [539, 79] on span "Chọn chuyến" at bounding box center [569, 78] width 155 height 24
click at [554, 185] on div "16:00 - 51C-562.33" at bounding box center [555, 189] width 127 height 18
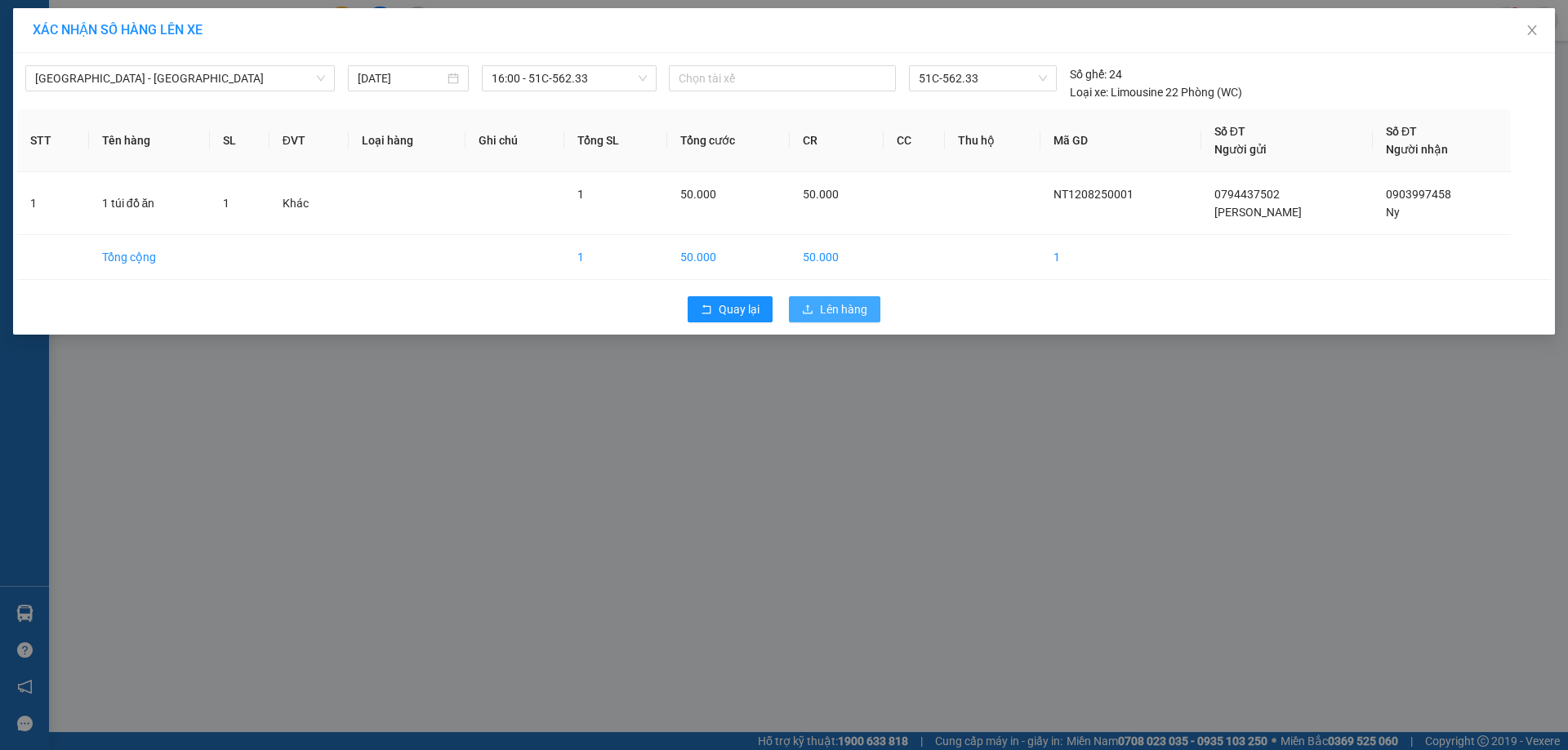
click at [844, 312] on span "Lên hàng" at bounding box center [844, 309] width 47 height 18
